Goal: Communication & Community: Answer question/provide support

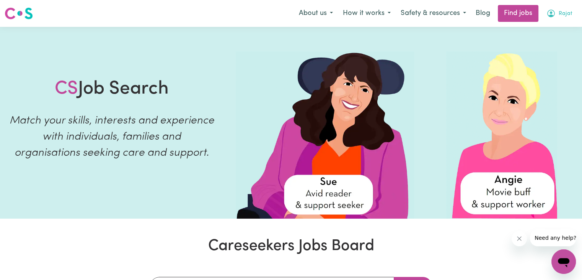
click at [554, 14] on icon "My Account" at bounding box center [551, 13] width 9 height 9
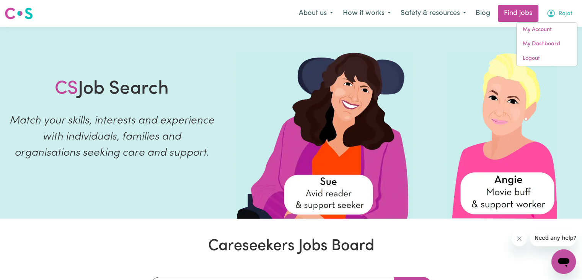
click at [568, 20] on button "Rajat" at bounding box center [560, 13] width 36 height 16
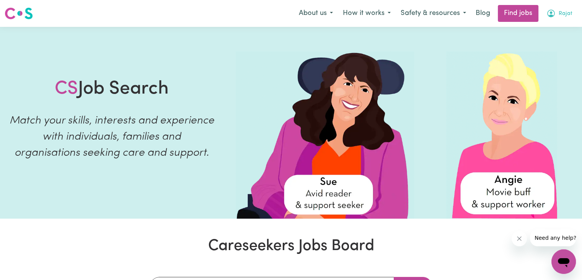
click at [556, 16] on button "Rajat" at bounding box center [560, 13] width 36 height 16
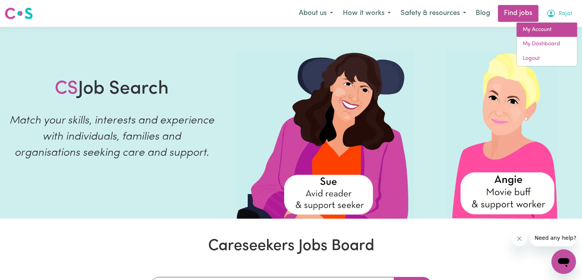
click at [533, 32] on link "My Account" at bounding box center [547, 30] width 61 height 15
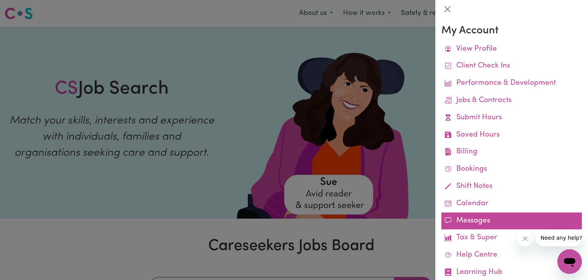
click at [456, 219] on link "Messages" at bounding box center [512, 220] width 141 height 17
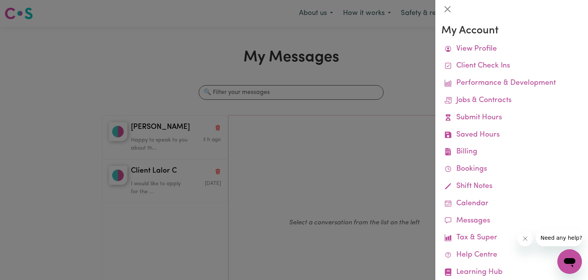
click at [174, 141] on div at bounding box center [294, 140] width 588 height 280
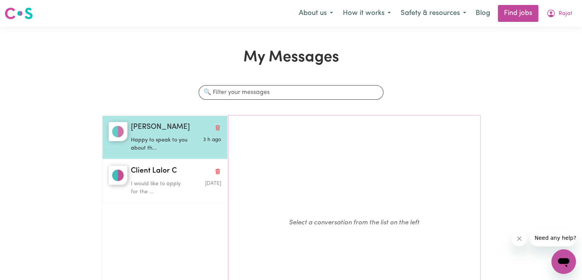
click at [160, 134] on div "Happy to speak to you about th..." at bounding box center [161, 143] width 60 height 20
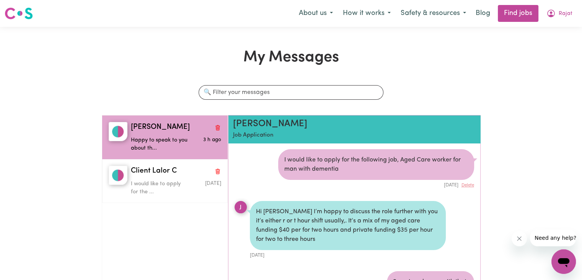
click at [260, 136] on p "Job Application" at bounding box center [334, 135] width 202 height 9
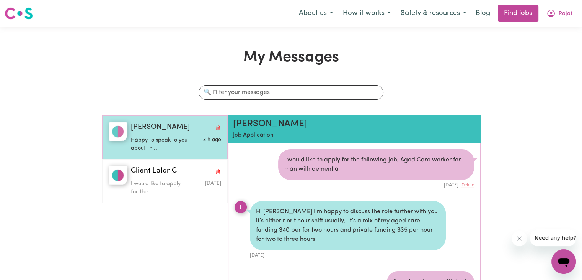
click at [128, 129] on div "[PERSON_NAME] Happy to speak to you about th... 3 h ago" at bounding box center [175, 137] width 94 height 31
click at [118, 131] on img "button" at bounding box center [118, 131] width 19 height 19
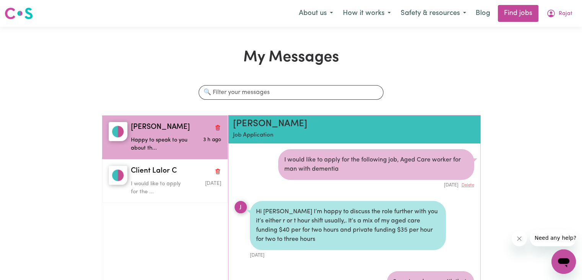
click at [252, 128] on h2 "[PERSON_NAME]" at bounding box center [334, 123] width 202 height 11
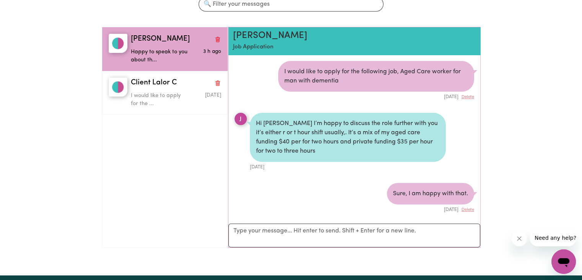
scroll to position [87, 0]
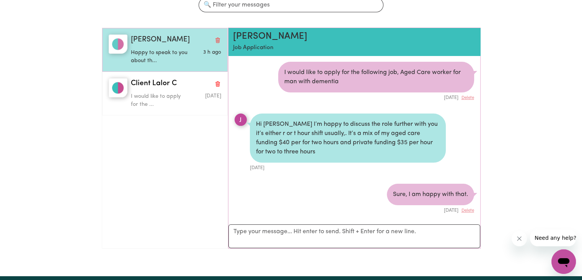
click at [132, 41] on span "[PERSON_NAME]" at bounding box center [160, 39] width 59 height 11
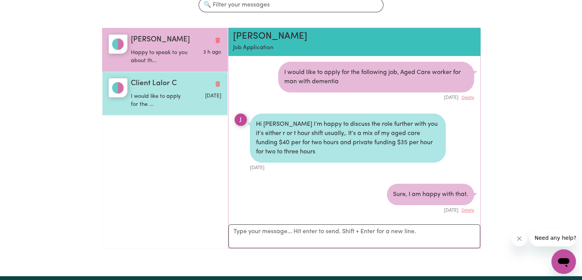
drag, startPoint x: 135, startPoint y: 57, endPoint x: 144, endPoint y: 92, distance: 35.7
click at [144, 92] on ul "[PERSON_NAME] Happy to speak to you about th... 3 h ago Client Lalor C I would …" at bounding box center [165, 138] width 126 height 221
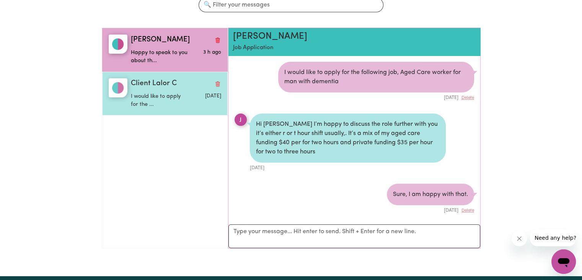
click at [144, 92] on p "I would like to apply for the ..." at bounding box center [161, 100] width 60 height 16
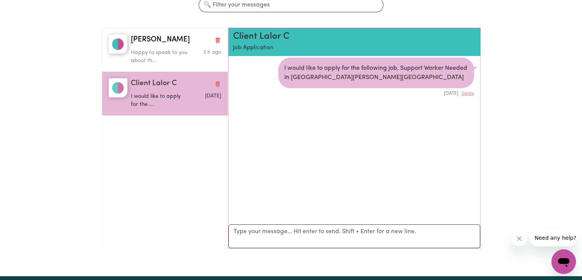
scroll to position [0, 0]
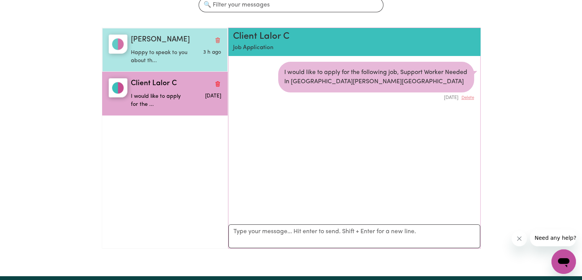
click at [158, 44] on div "[PERSON_NAME]" at bounding box center [176, 39] width 90 height 11
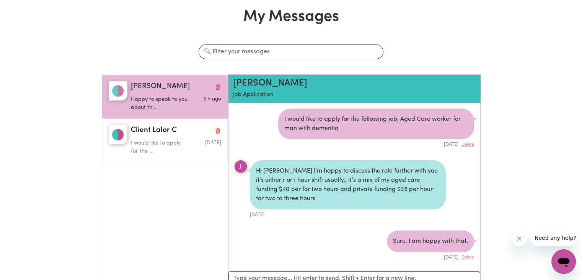
scroll to position [40, 0]
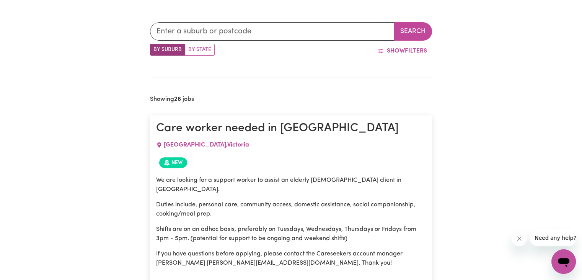
scroll to position [252, 0]
